Goal: Task Accomplishment & Management: Complete application form

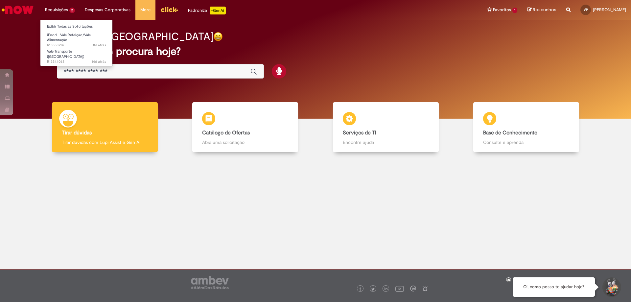
click at [67, 9] on li "Requisições 2 Exibir Todas as Solicitações iFood - Vale Refeição/Vale Alimentaç…" at bounding box center [60, 10] width 40 height 20
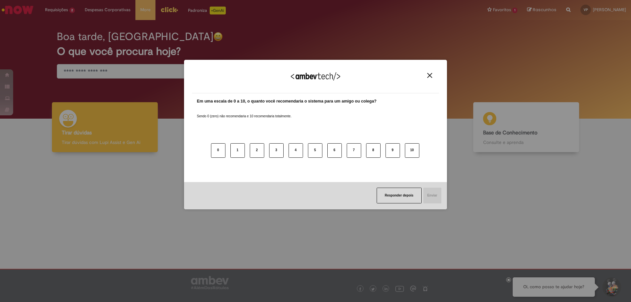
click at [427, 77] on button "Close" at bounding box center [429, 76] width 9 height 6
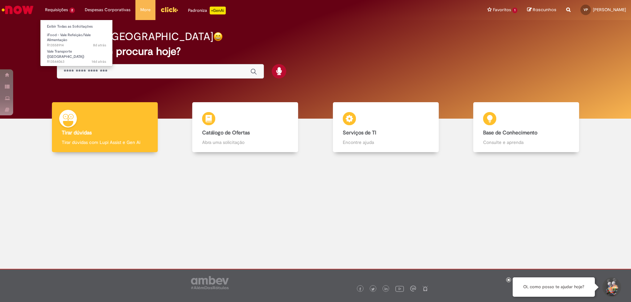
click at [68, 11] on li "Requisições 2 Exibir Todas as Solicitações iFood - Vale Refeição/Vale Alimentaç…" at bounding box center [60, 10] width 40 height 20
click at [66, 51] on span "Vale Transporte ([GEOGRAPHIC_DATA])" at bounding box center [65, 54] width 37 height 10
click at [57, 50] on span "Vale Transporte ([GEOGRAPHIC_DATA])" at bounding box center [65, 54] width 37 height 10
